Goal: Task Accomplishment & Management: Manage account settings

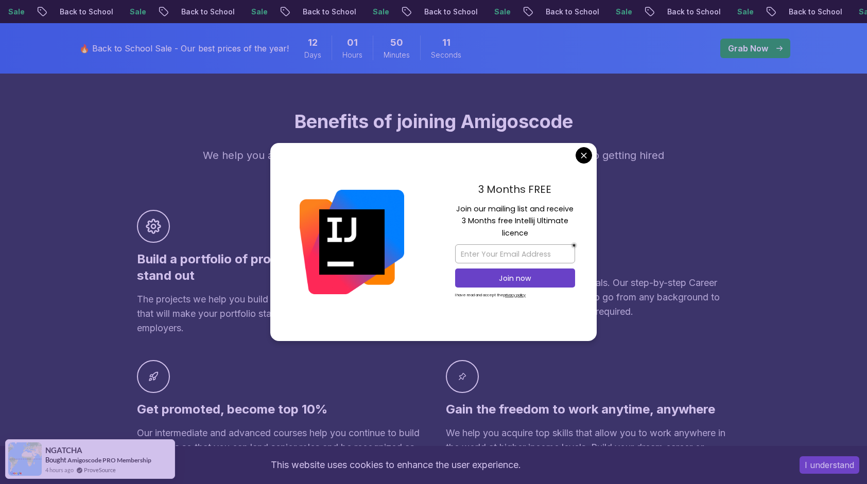
scroll to position [612, 0]
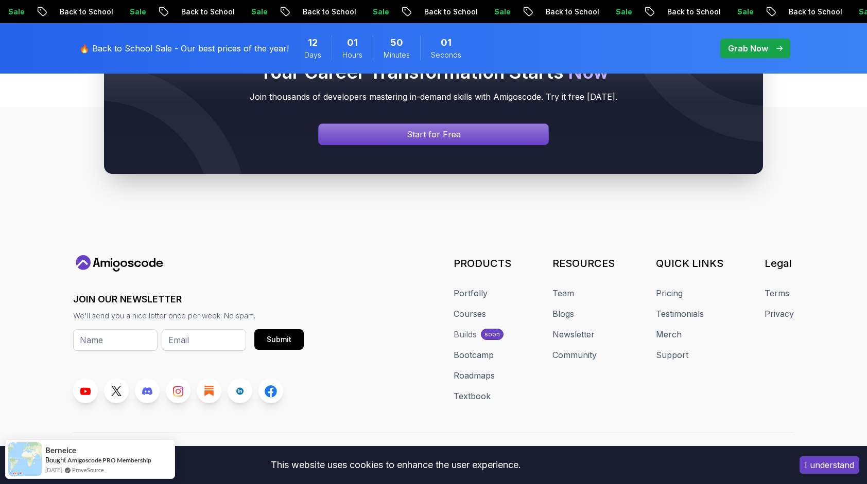
scroll to position [3897, 0]
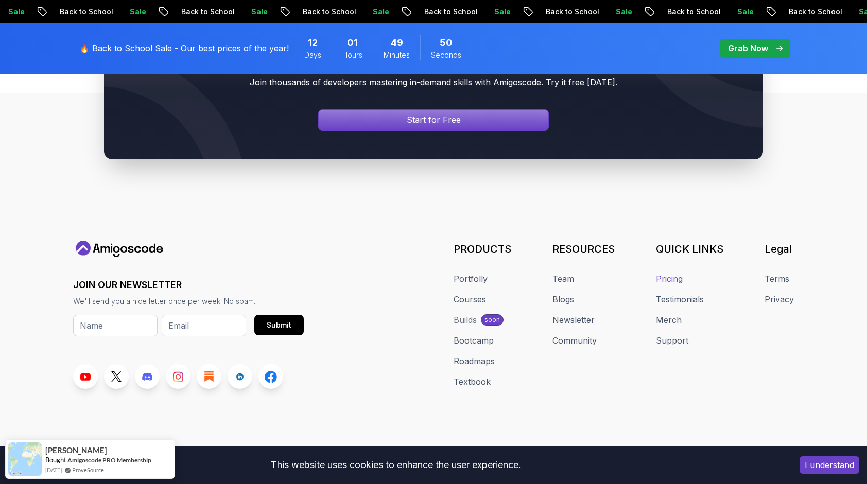
click at [425, 273] on link "Pricing" at bounding box center [669, 279] width 27 height 12
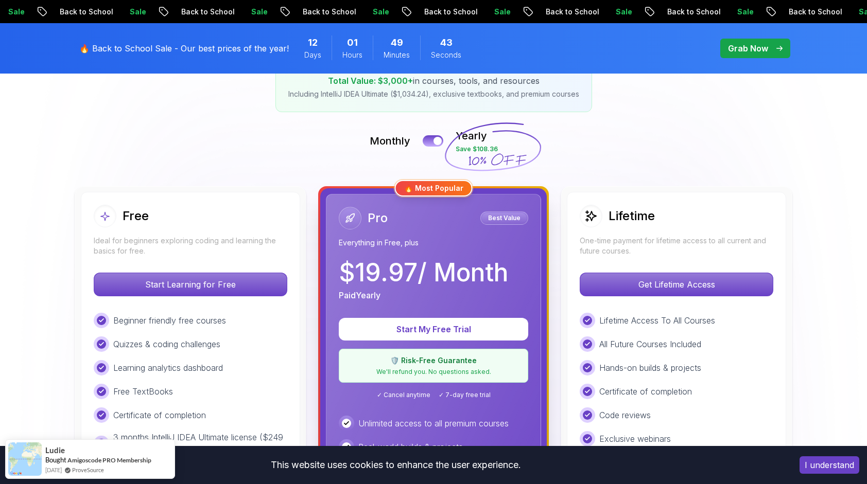
scroll to position [166, 0]
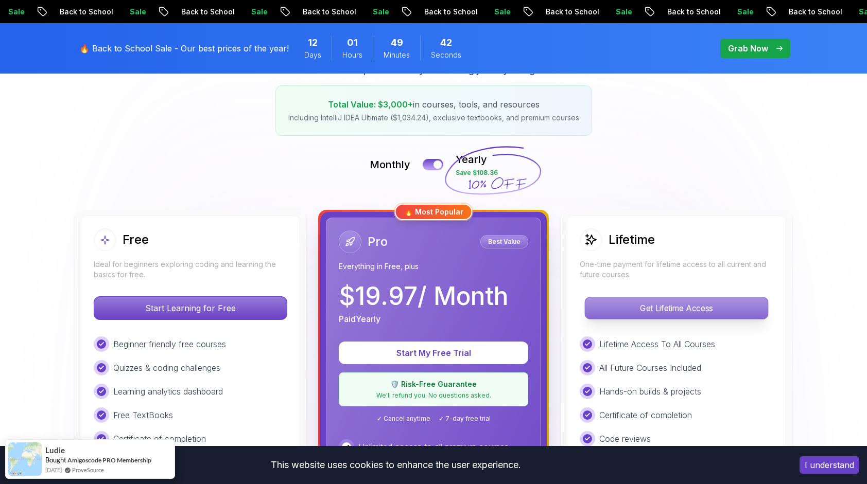
click at [425, 304] on p "Get Lifetime Access" at bounding box center [676, 308] width 183 height 22
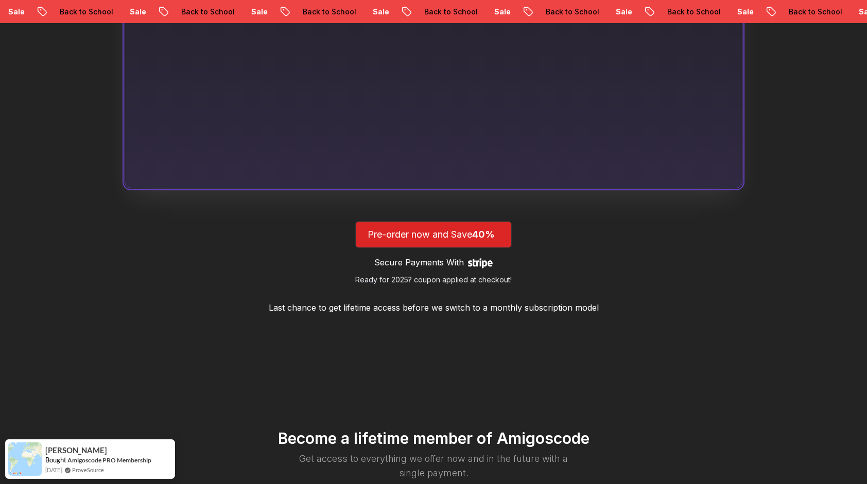
scroll to position [843, 0]
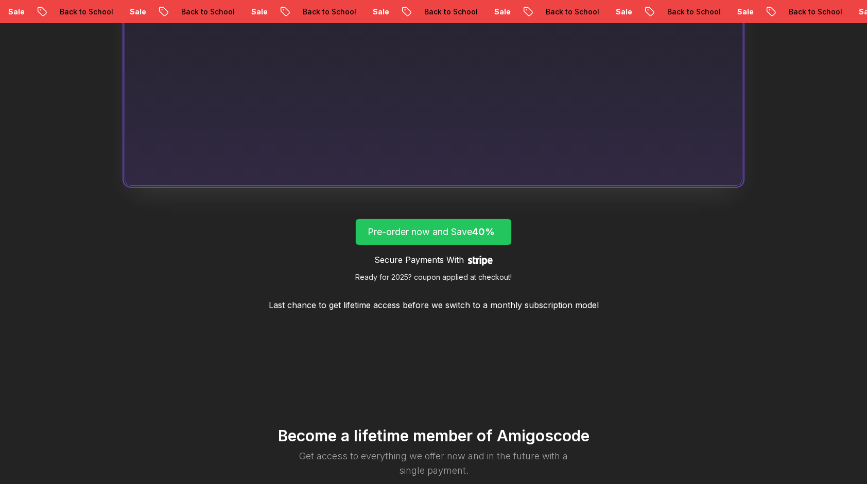
click at [425, 235] on p "Pre-order now and Save 40%" at bounding box center [433, 232] width 132 height 14
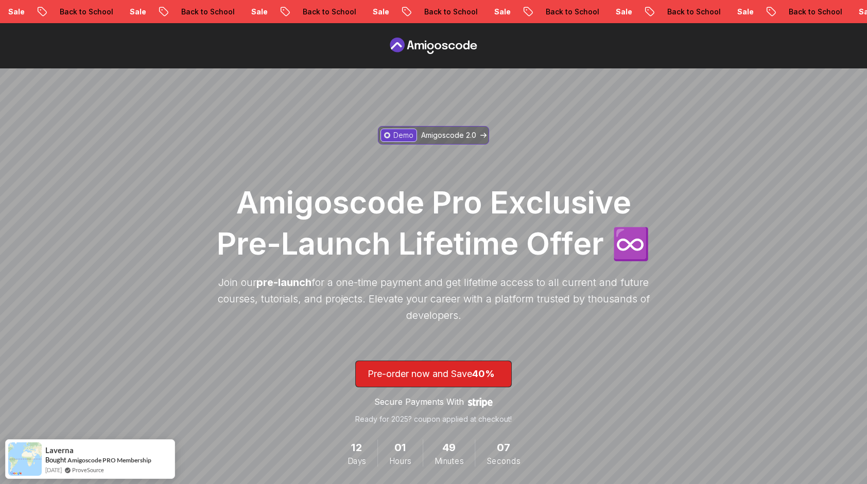
click at [425, 133] on icon at bounding box center [483, 135] width 6 height 5
click at [425, 49] on icon at bounding box center [437, 46] width 7 height 6
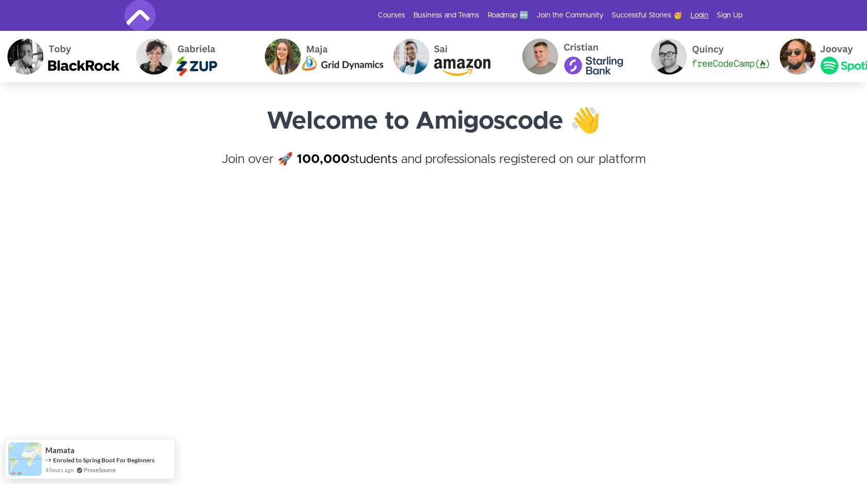
click at [699, 13] on link "Login" at bounding box center [699, 15] width 18 height 10
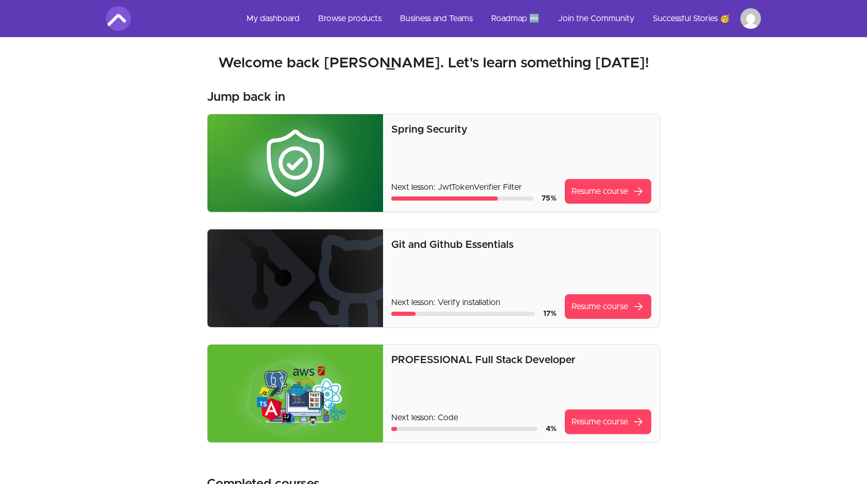
click at [758, 8] on li "Main" at bounding box center [750, 18] width 21 height 21
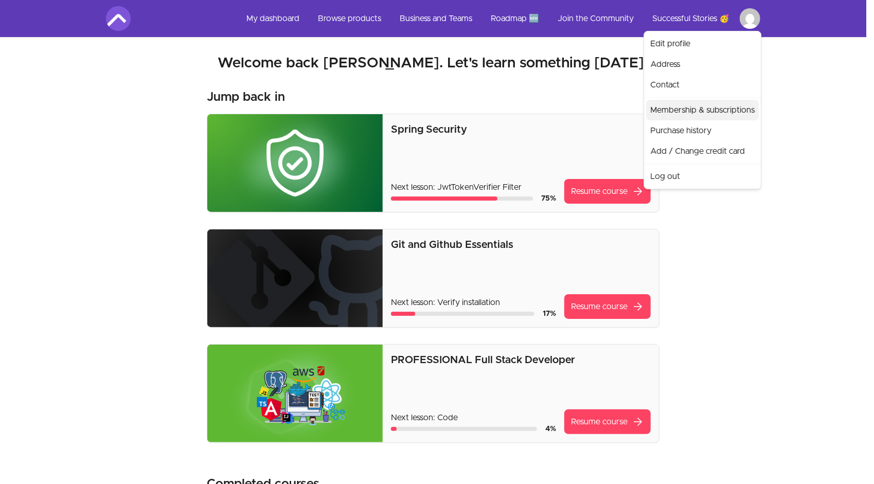
click at [680, 107] on link "Membership & subscriptions" at bounding box center [702, 110] width 113 height 21
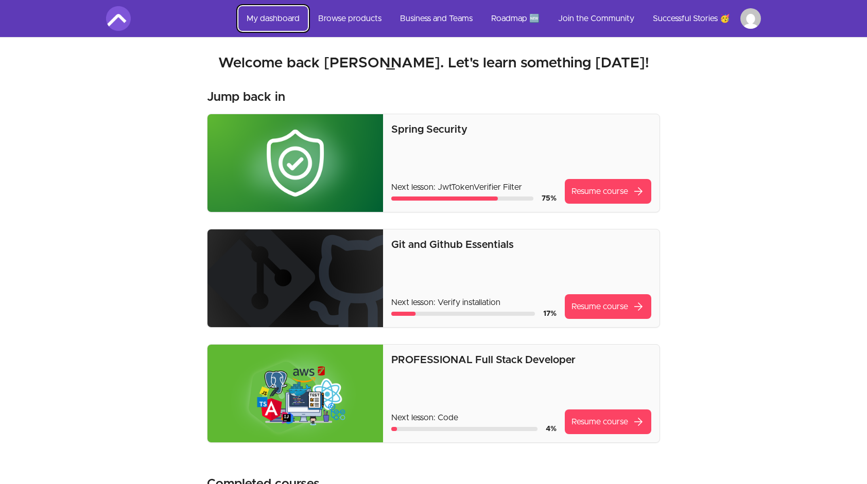
click at [277, 16] on link "My dashboard" at bounding box center [272, 18] width 69 height 25
click at [287, 14] on link "My dashboard" at bounding box center [272, 18] width 69 height 25
click at [364, 18] on link "Browse products" at bounding box center [350, 18] width 80 height 25
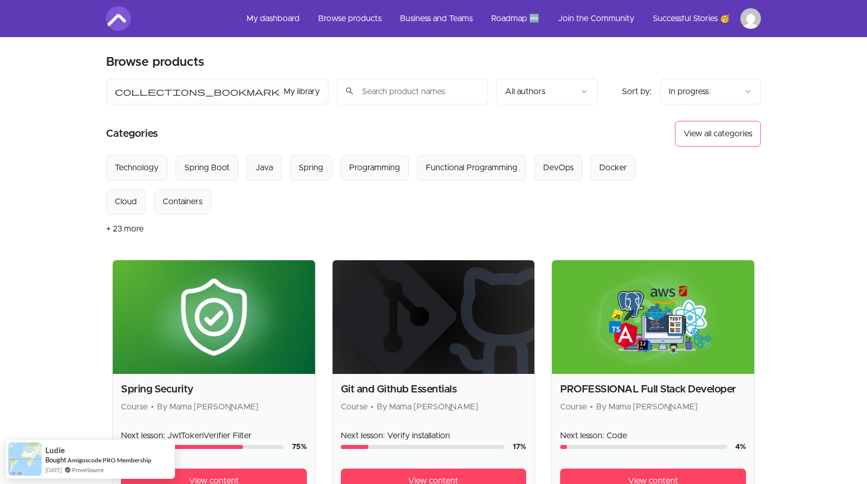
click at [122, 228] on button "+ 23 more" at bounding box center [125, 229] width 38 height 29
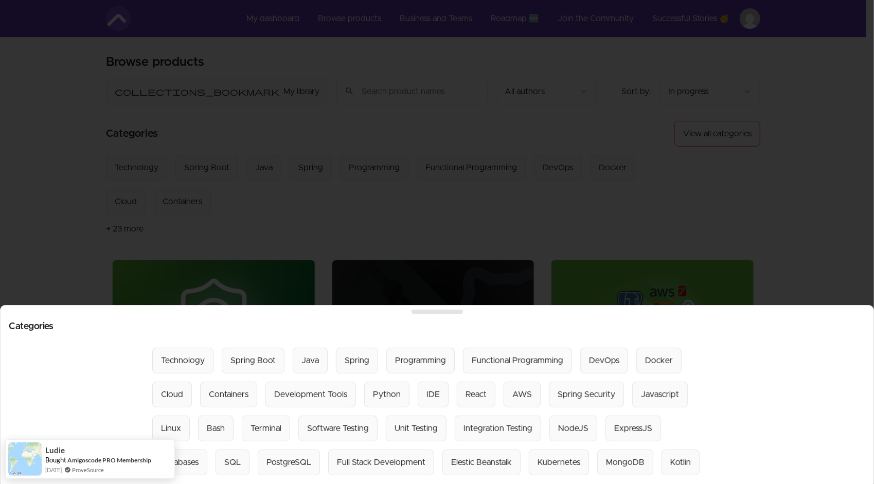
click at [300, 225] on div at bounding box center [437, 242] width 874 height 484
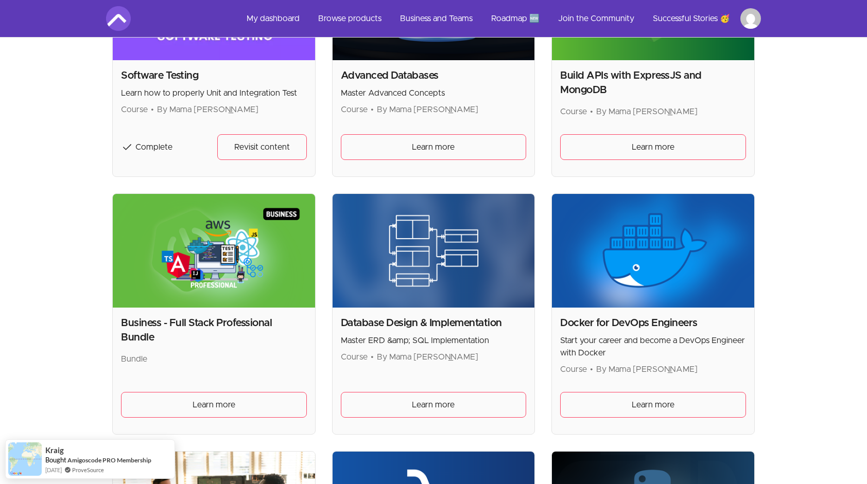
scroll to position [582, 0]
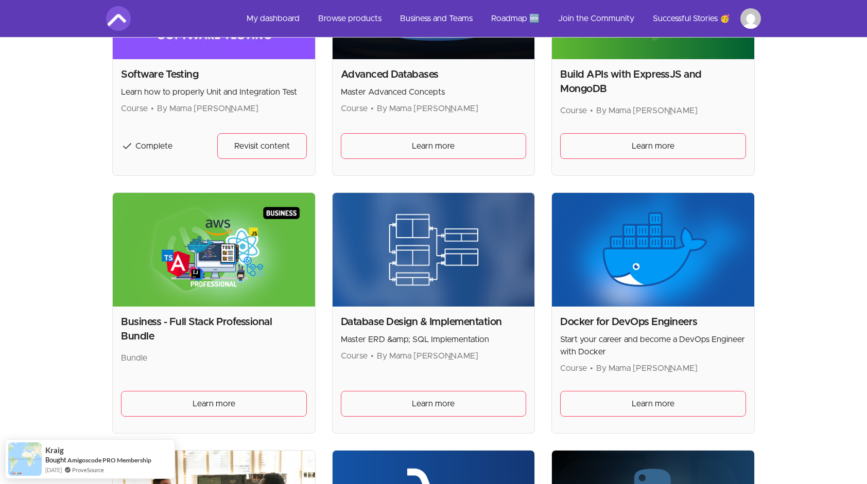
click at [656, 262] on img at bounding box center [653, 250] width 202 height 114
click at [632, 398] on span "Learn more" at bounding box center [652, 404] width 43 height 12
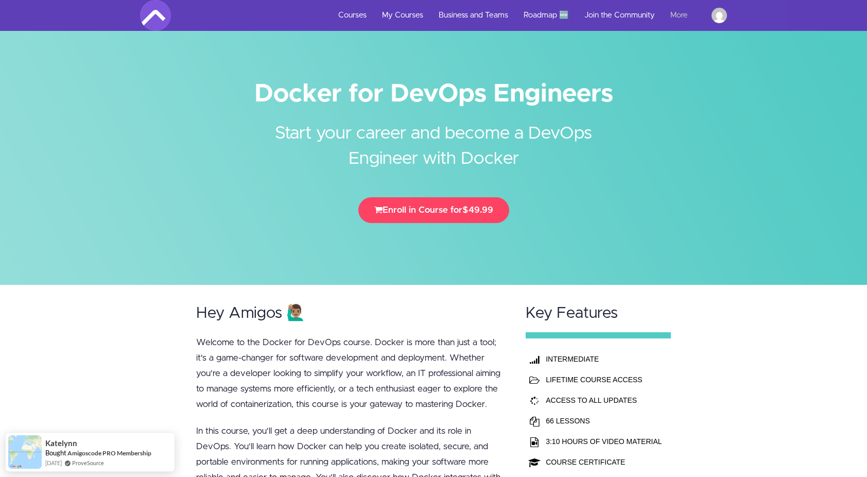
click at [679, 12] on link "More" at bounding box center [682, 15] width 41 height 31
click at [159, 16] on img at bounding box center [155, 15] width 31 height 31
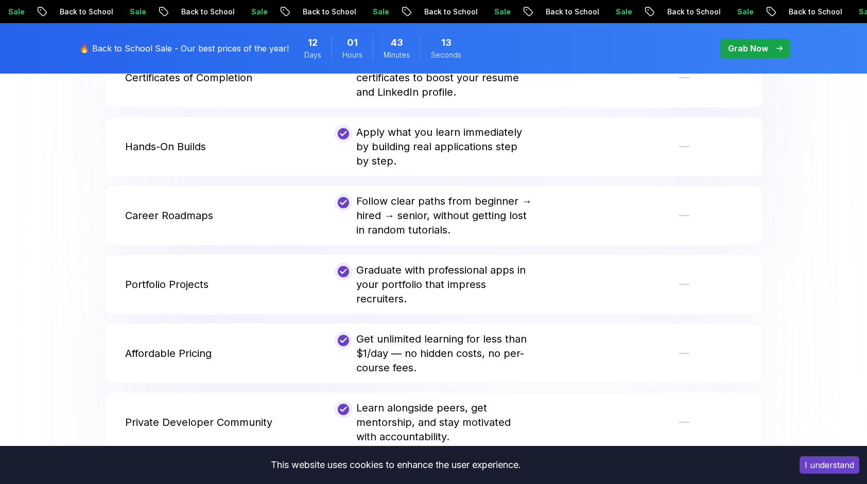
scroll to position [2216, 0]
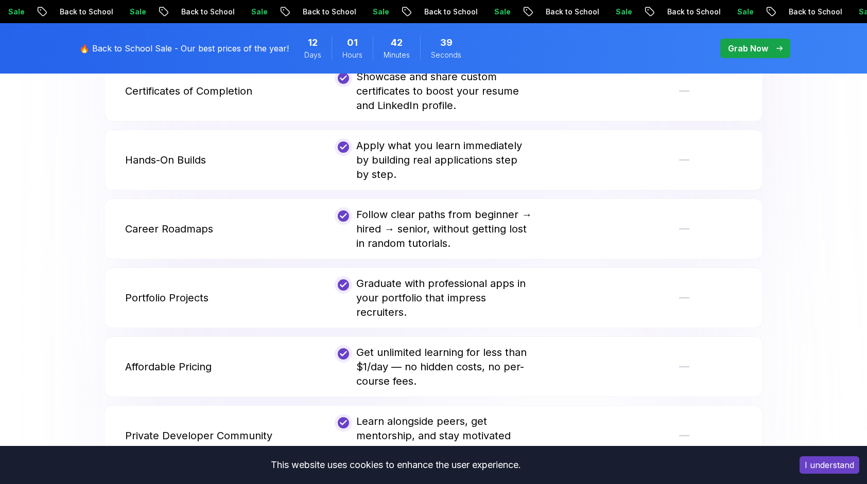
click at [50, 120] on img at bounding box center [433, 106] width 867 height 818
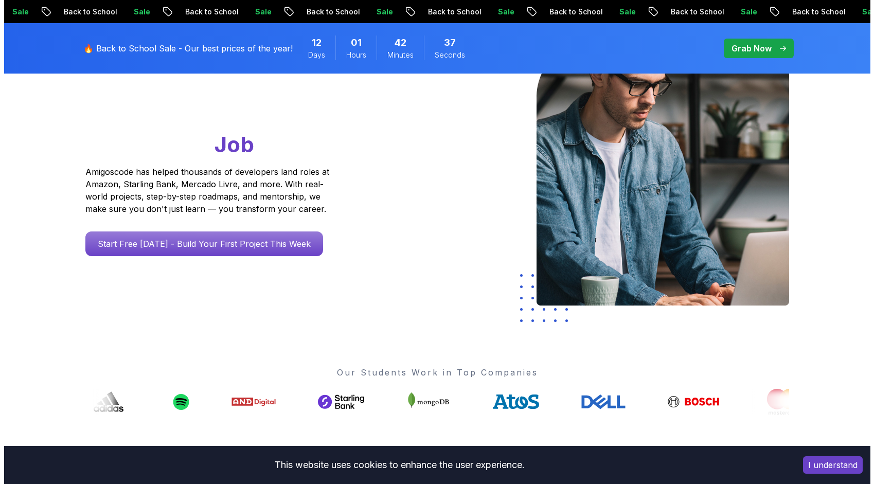
scroll to position [0, 0]
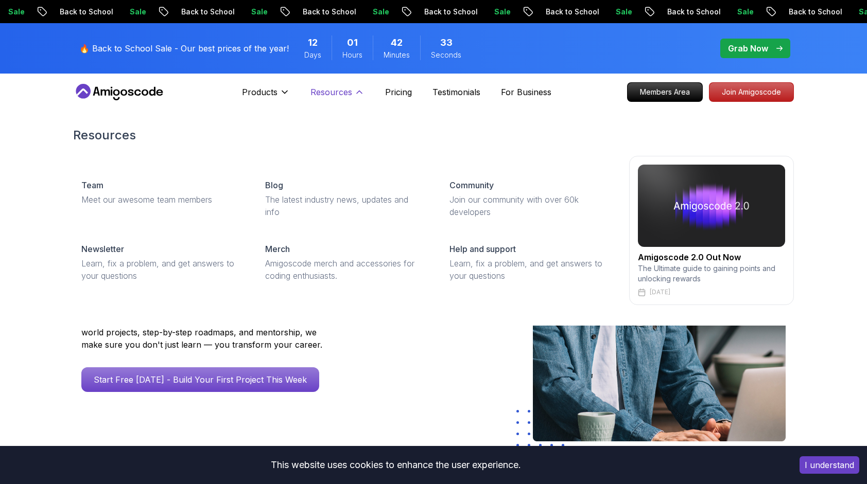
click at [354, 94] on icon at bounding box center [359, 92] width 10 height 10
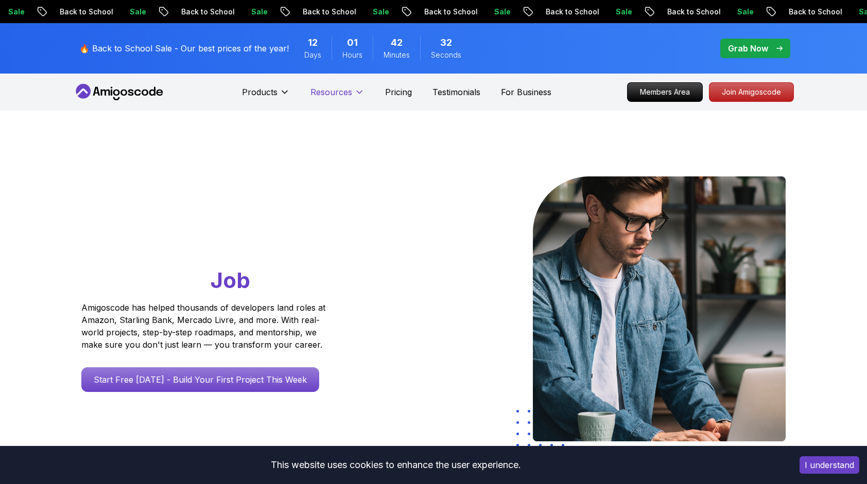
click at [337, 93] on p "Resources" at bounding box center [331, 92] width 42 height 12
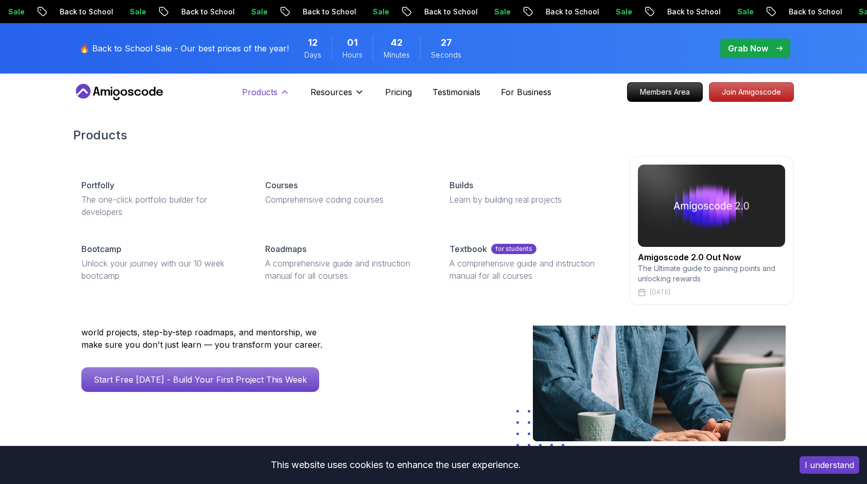
click at [263, 96] on p "Products" at bounding box center [260, 92] width 36 height 12
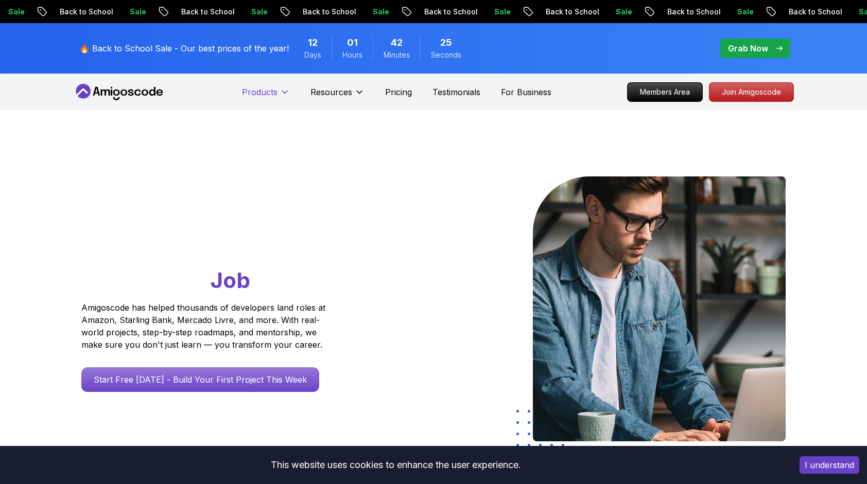
click at [278, 90] on button "Products" at bounding box center [266, 96] width 48 height 21
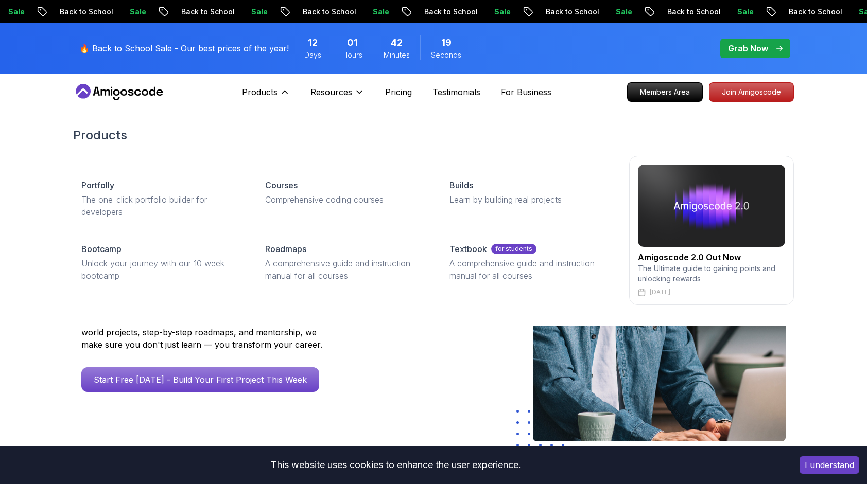
click at [679, 249] on div "Amigoscode 2.0 Out Now The Ultimate guide to gaining points and unlocking rewar…" at bounding box center [711, 230] width 165 height 149
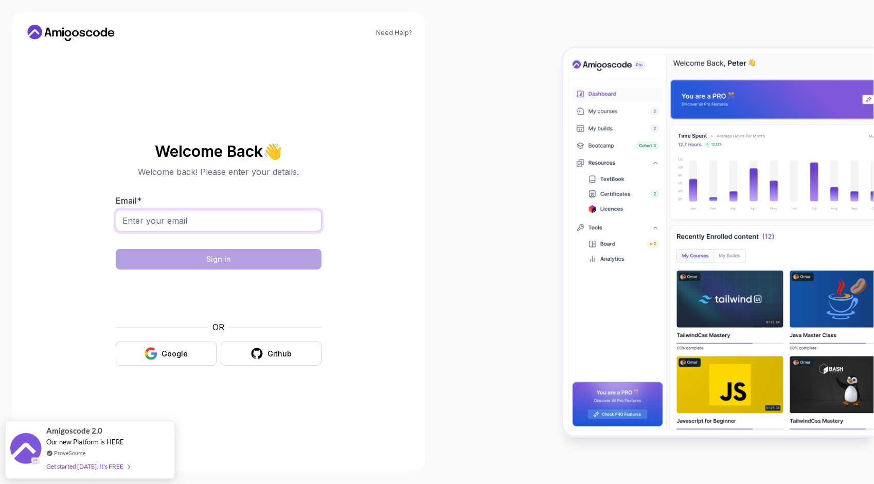
click at [217, 217] on input "Email *" at bounding box center [219, 221] width 206 height 22
type input "florian_kl@t-online.de"
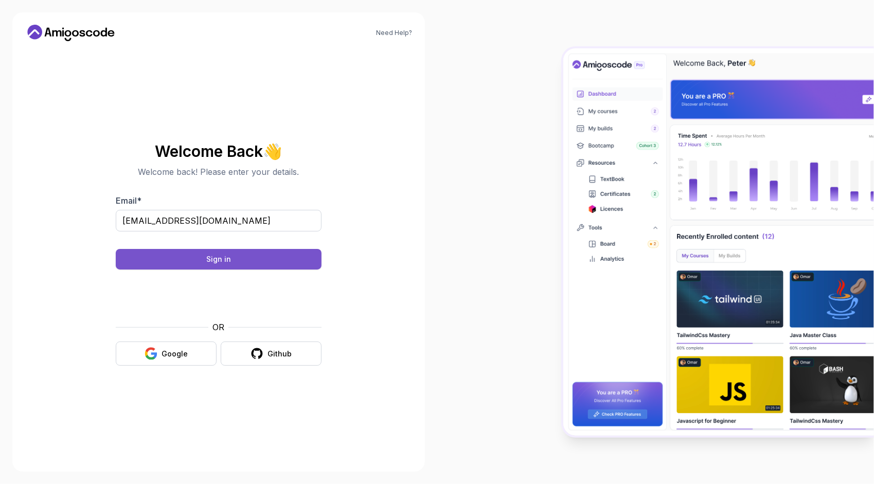
click at [213, 259] on div "Sign in" at bounding box center [218, 259] width 25 height 10
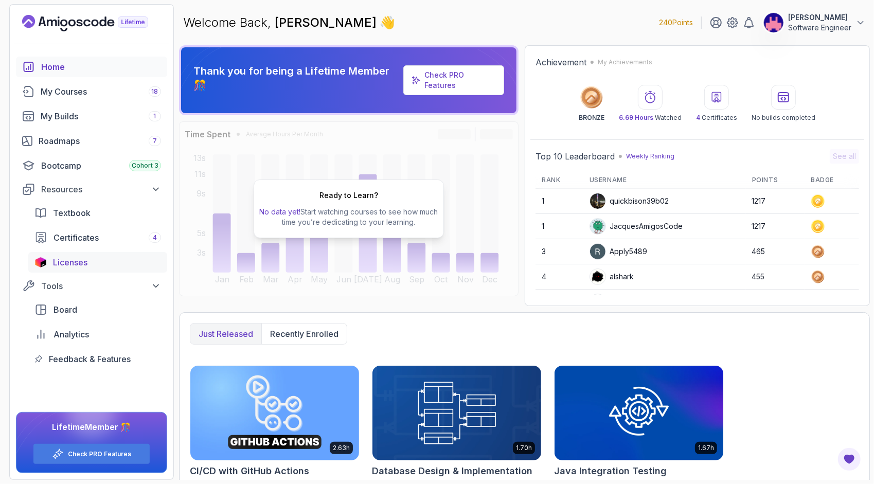
click at [85, 263] on span "Licenses" at bounding box center [70, 262] width 34 height 12
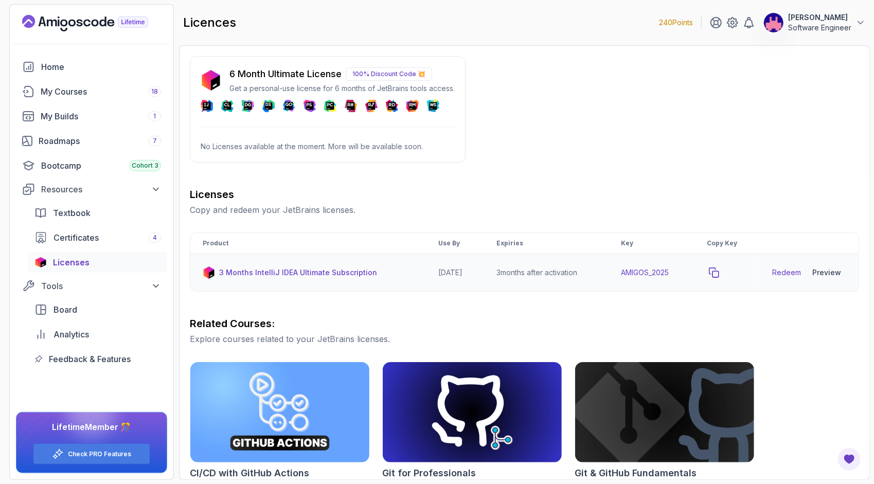
click at [719, 273] on icon "copy-button" at bounding box center [714, 273] width 10 height 10
